Goal: Information Seeking & Learning: Check status

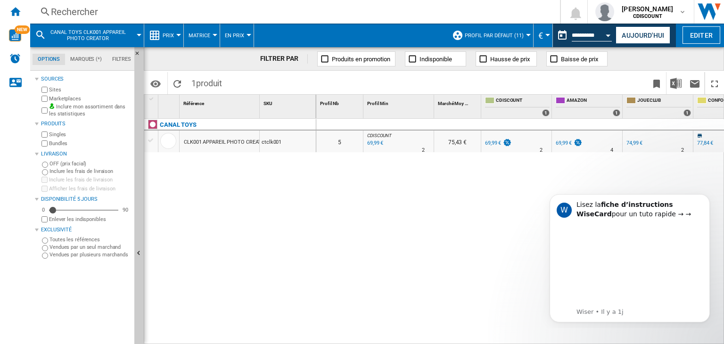
click at [78, 9] on div "Rechercher" at bounding box center [293, 11] width 484 height 13
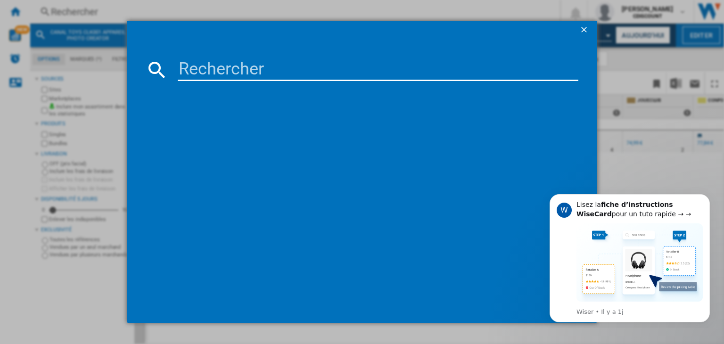
click at [218, 70] on input at bounding box center [378, 69] width 400 height 23
paste input "hasg04975l0"
type input "hasg04975l0"
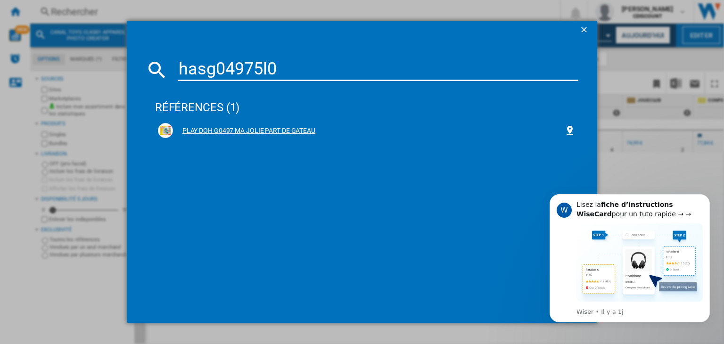
click at [249, 127] on div "PLAY DOH G0497 MA JOLIE PART DE GATEAU" at bounding box center [368, 130] width 391 height 9
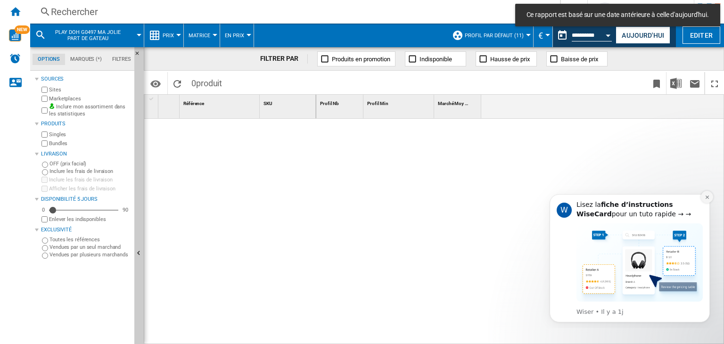
click at [706, 199] on button "Dismiss notification" at bounding box center [706, 197] width 12 height 12
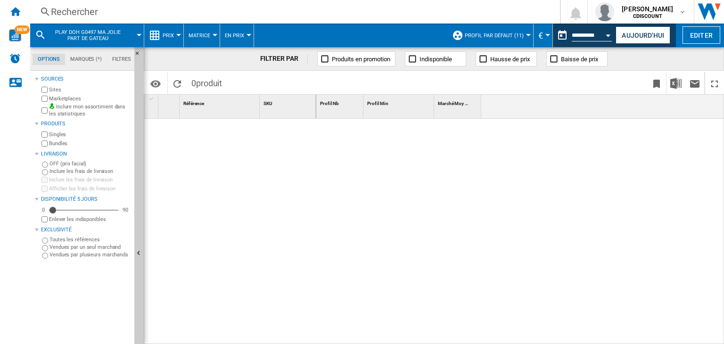
click at [177, 31] on button "Prix" at bounding box center [171, 36] width 16 height 24
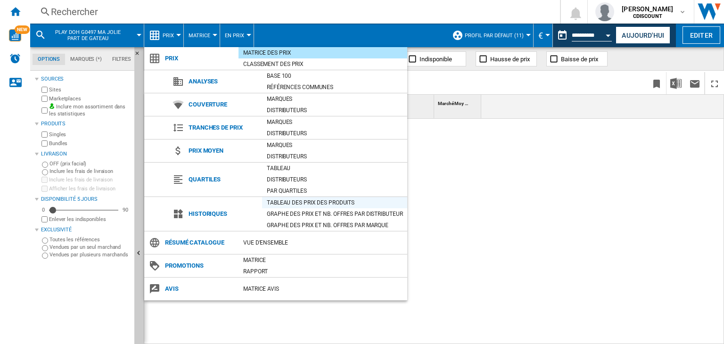
click at [307, 198] on div "Tableau des prix des produits" at bounding box center [334, 202] width 145 height 9
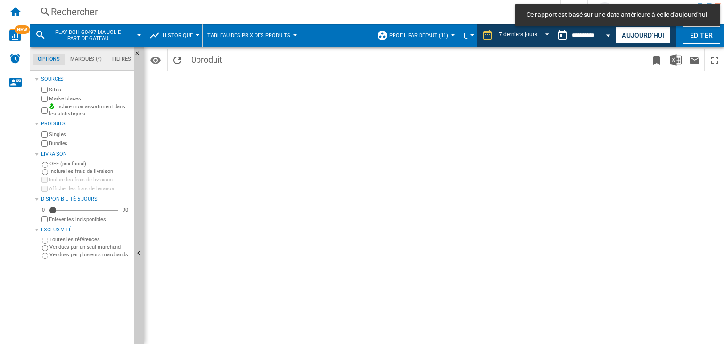
click at [103, 39] on span "PLAY DOH G0497 MA JOLIE PART DE GATEAU" at bounding box center [88, 35] width 76 height 12
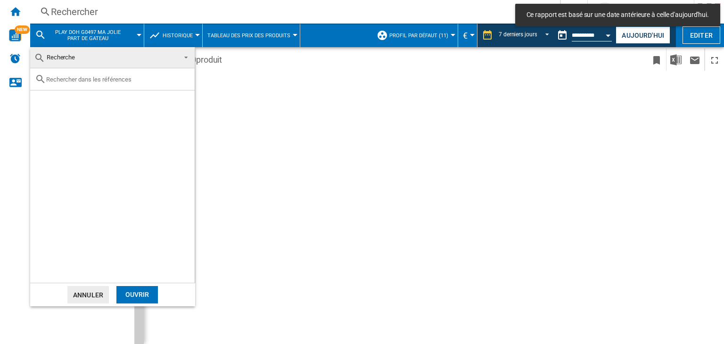
click at [95, 13] on md-backdrop at bounding box center [362, 172] width 724 height 344
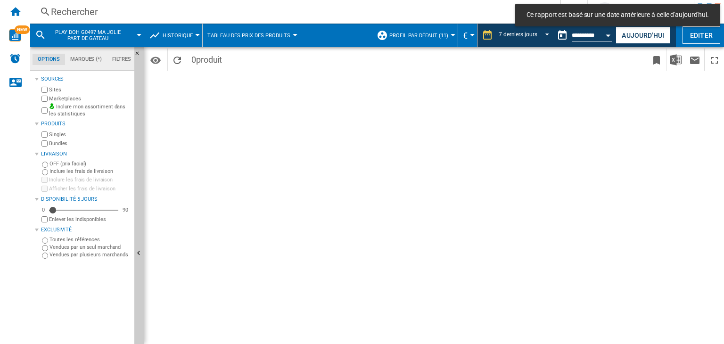
click at [118, 12] on div "Rechercher" at bounding box center [293, 11] width 484 height 13
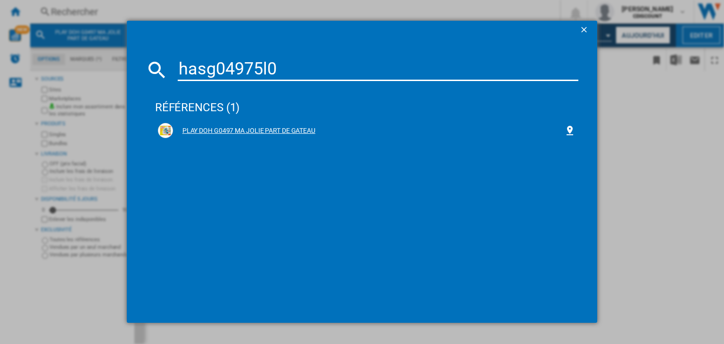
type input "hasg04975l0"
click at [239, 131] on div "PLAY DOH G0497 MA JOLIE PART DE GATEAU" at bounding box center [368, 130] width 391 height 9
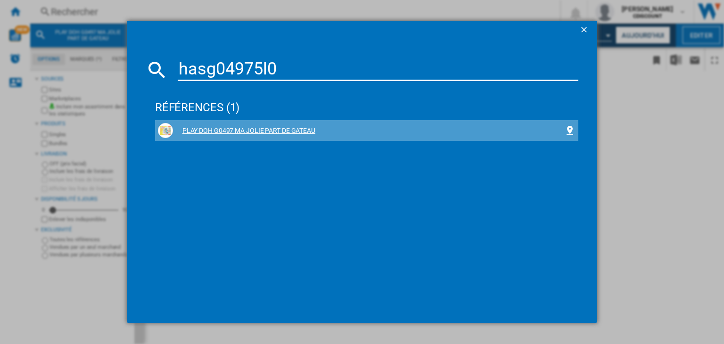
click at [202, 130] on div "PLAY DOH G0497 MA JOLIE PART DE GATEAU" at bounding box center [368, 130] width 391 height 9
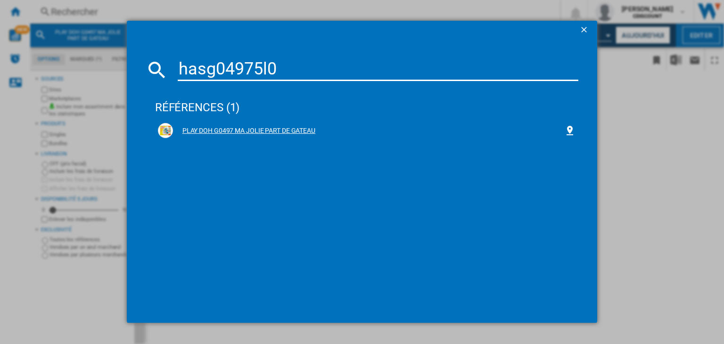
click at [165, 130] on img at bounding box center [165, 130] width 11 height 11
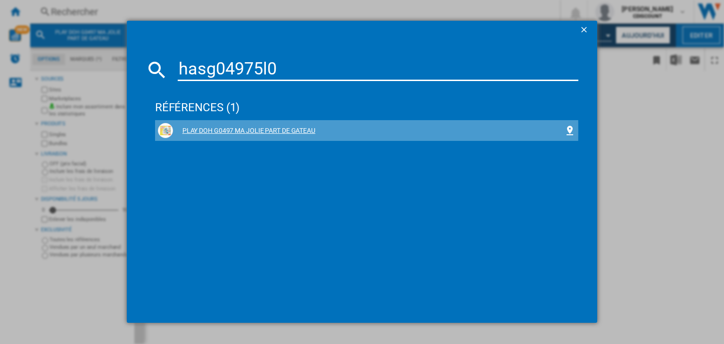
click at [196, 130] on div "PLAY DOH G0497 MA JOLIE PART DE GATEAU" at bounding box center [368, 130] width 391 height 9
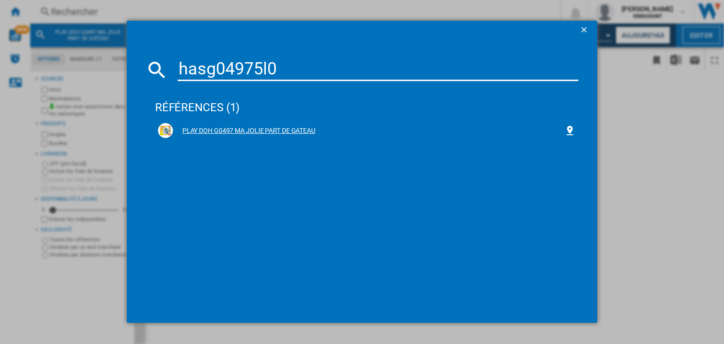
click at [261, 130] on div "PLAY DOH G0497 MA JOLIE PART DE GATEAU" at bounding box center [368, 130] width 391 height 9
click at [577, 28] on button "button" at bounding box center [584, 30] width 19 height 19
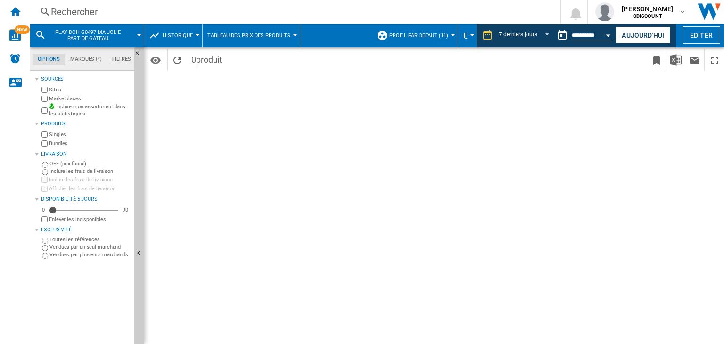
drag, startPoint x: 220, startPoint y: 100, endPoint x: 183, endPoint y: 72, distance: 46.0
click at [218, 97] on div "Période 7 derniers jours 1 jour 7 derniers jours 14 derniers jours 21 derniers …" at bounding box center [434, 195] width 580 height 297
click at [177, 59] on ng-md-icon "Recharger" at bounding box center [176, 60] width 11 height 11
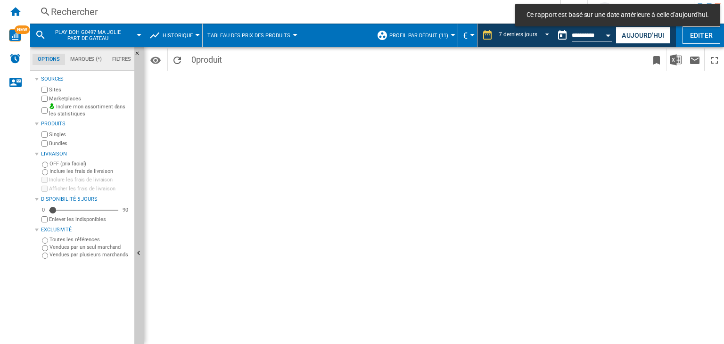
click at [118, 33] on span "PLAY DOH G0497 MA JOLIE PART DE GATEAU" at bounding box center [88, 35] width 76 height 12
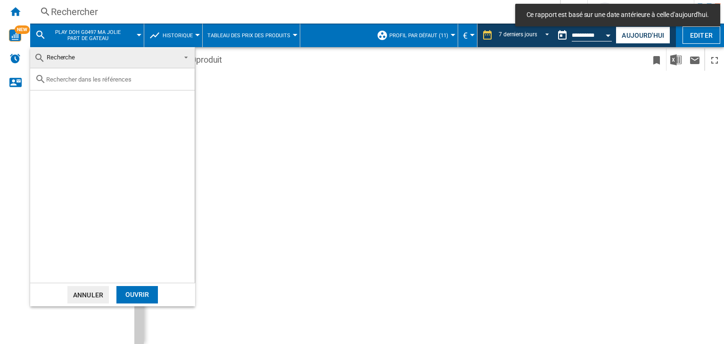
click at [118, 74] on div at bounding box center [112, 79] width 164 height 22
click at [120, 54] on span "Recherche" at bounding box center [105, 57] width 142 height 13
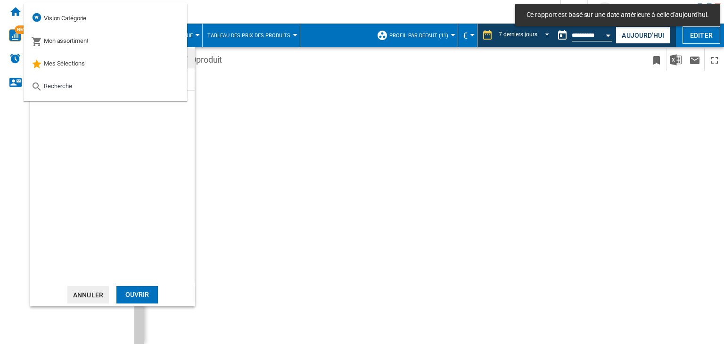
click at [249, 111] on md-backdrop at bounding box center [362, 172] width 724 height 344
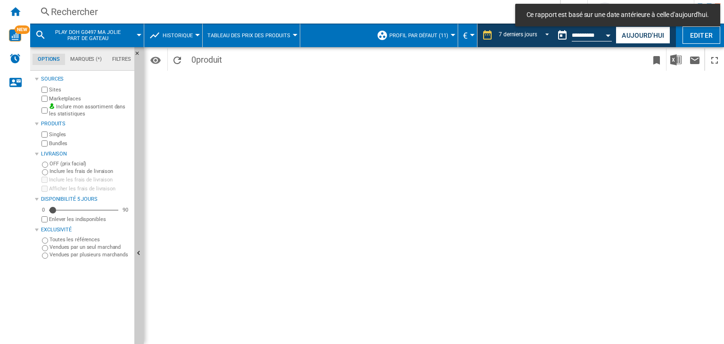
click at [136, 16] on div "Rechercher" at bounding box center [293, 11] width 484 height 13
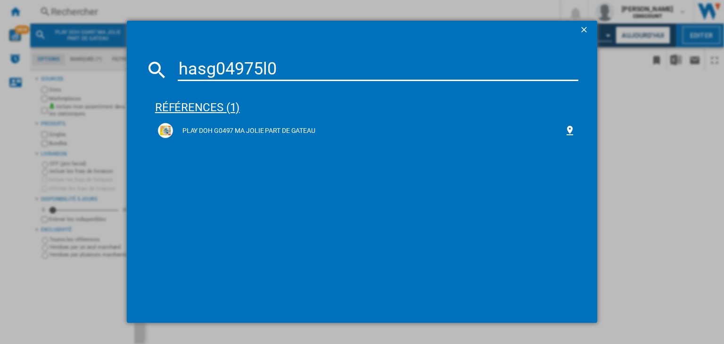
type input "hasg04975l0"
click at [199, 99] on div "références (1)" at bounding box center [366, 103] width 423 height 35
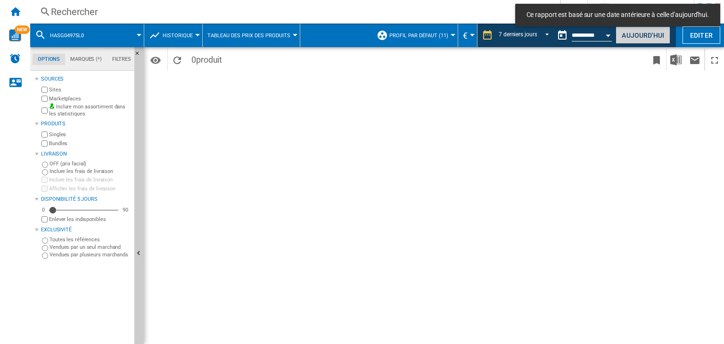
click at [624, 35] on button "Aujourd'hui" at bounding box center [642, 34] width 55 height 17
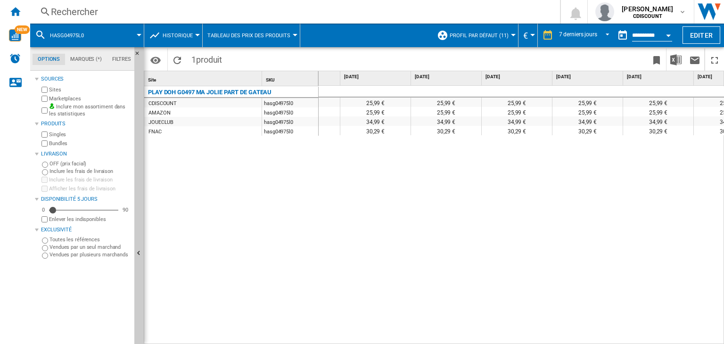
scroll to position [0, 53]
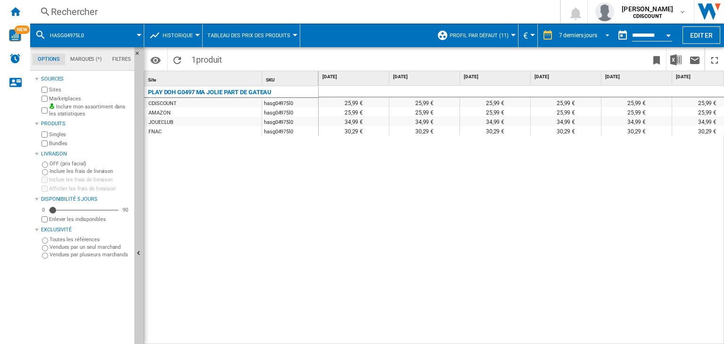
click at [585, 34] on div "7 derniers jours" at bounding box center [578, 35] width 38 height 7
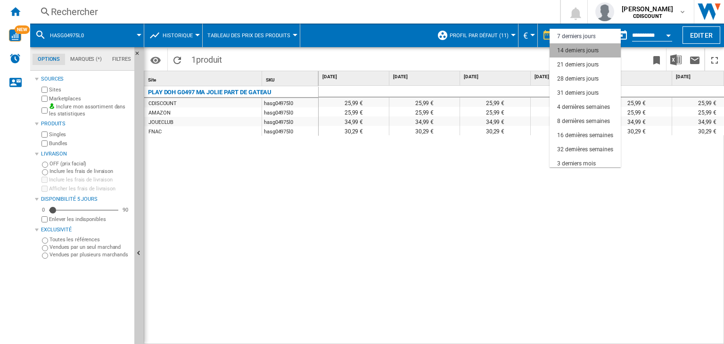
click at [582, 55] on md-option "14 derniers jours" at bounding box center [584, 50] width 71 height 14
